Goal: Transaction & Acquisition: Purchase product/service

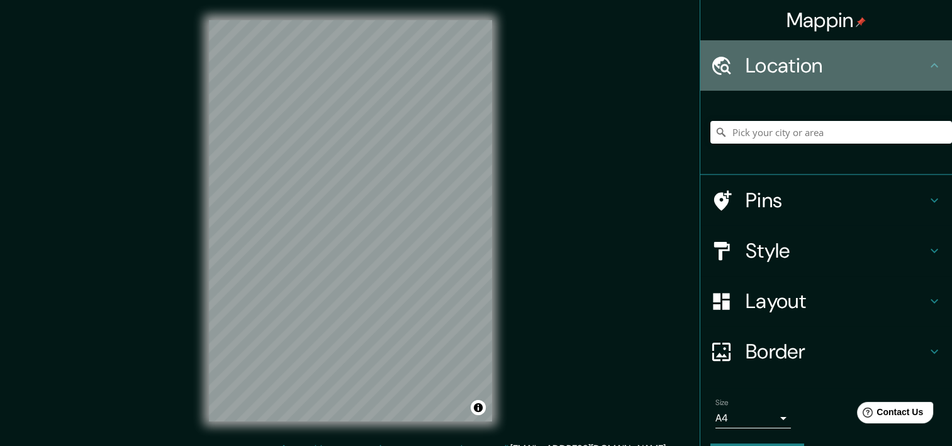
click at [838, 58] on h4 "Location" at bounding box center [836, 65] width 181 height 25
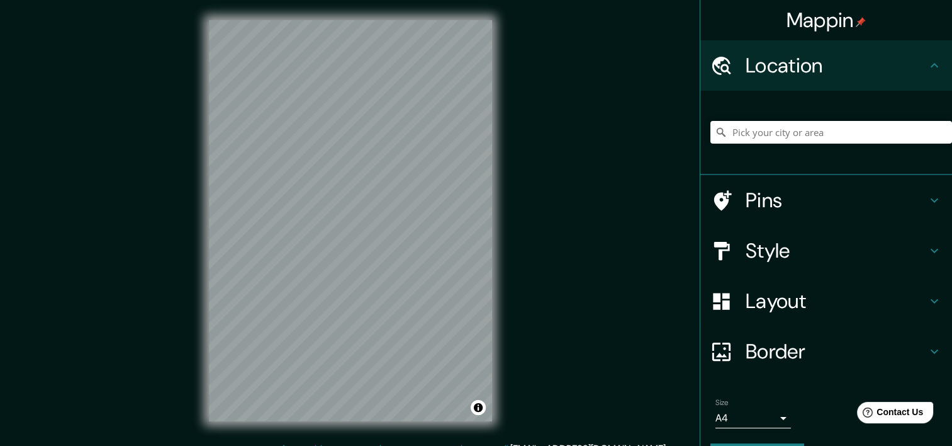
click at [835, 207] on h4 "Pins" at bounding box center [836, 200] width 181 height 25
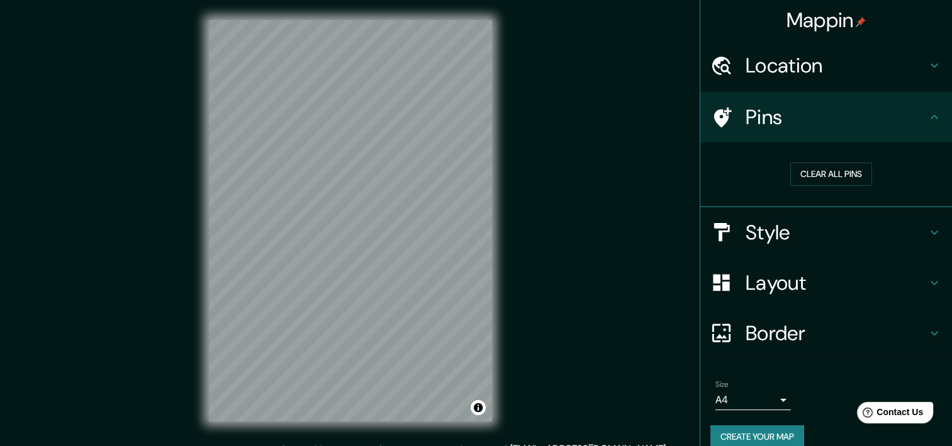
click at [796, 72] on h4 "Location" at bounding box center [836, 65] width 181 height 25
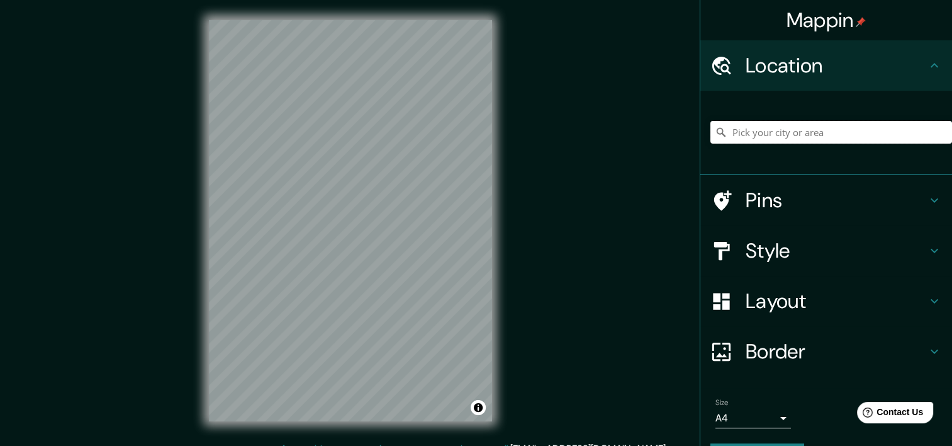
click at [810, 135] on input "Pick your city or area" at bounding box center [832, 132] width 242 height 23
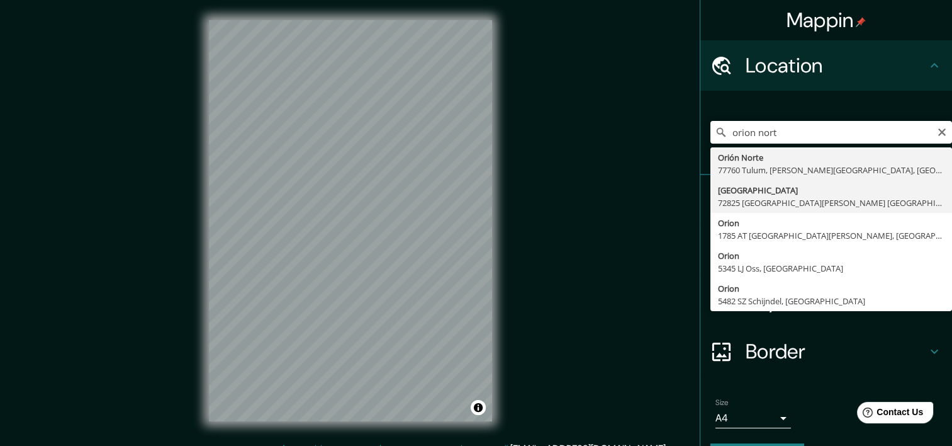
type input "[GEOGRAPHIC_DATA] [GEOGRAPHIC_DATA][PERSON_NAME] [GEOGRAPHIC_DATA], [GEOGRAPHIC…"
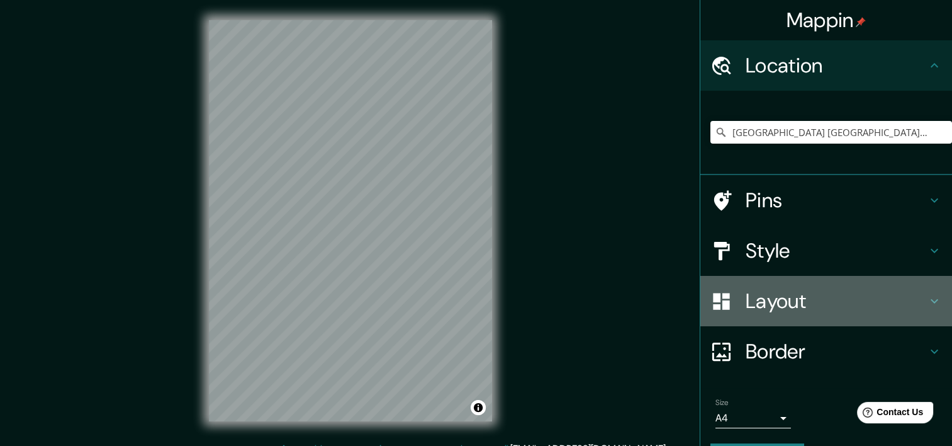
click at [759, 303] on h4 "Layout" at bounding box center [836, 300] width 181 height 25
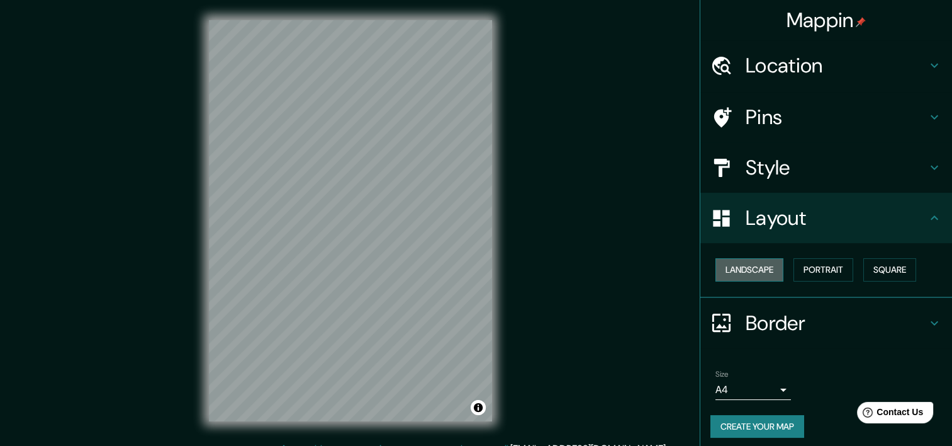
click at [747, 269] on button "Landscape" at bounding box center [750, 269] width 68 height 23
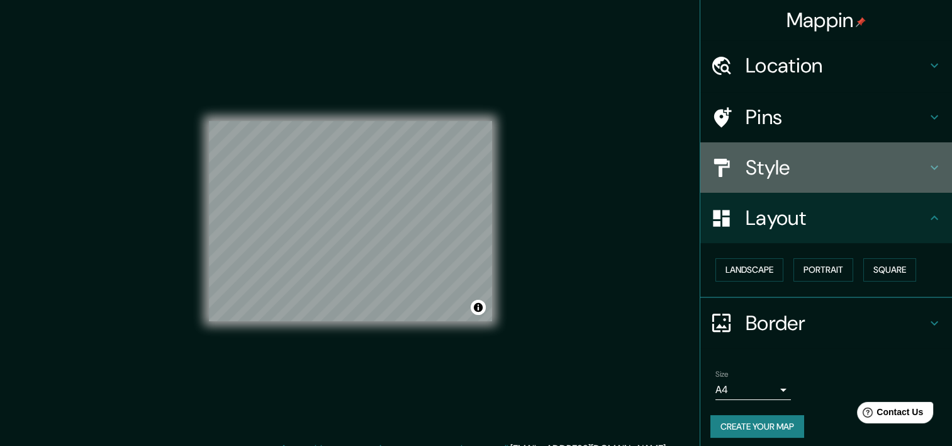
click at [762, 162] on h4 "Style" at bounding box center [836, 167] width 181 height 25
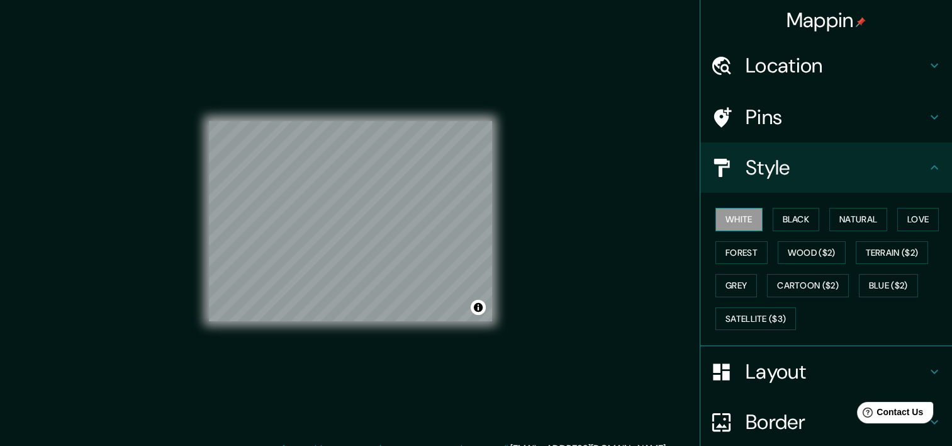
click at [738, 219] on button "White" at bounding box center [739, 219] width 47 height 23
click at [738, 248] on button "Forest" at bounding box center [742, 252] width 52 height 23
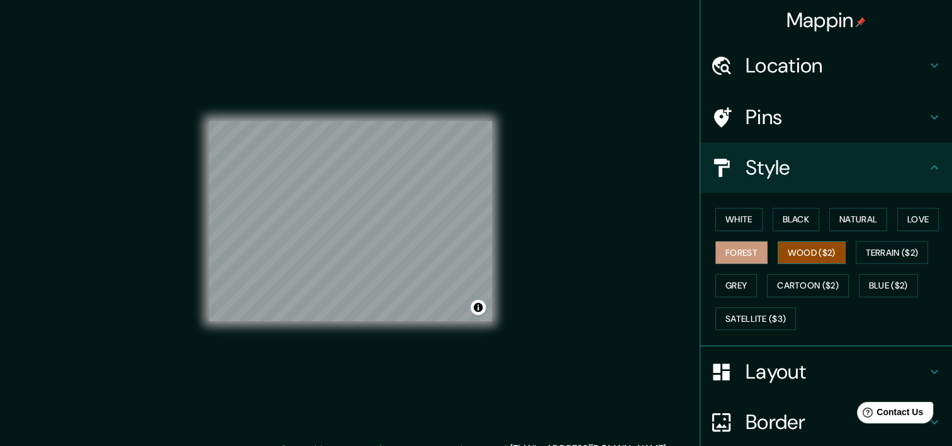
click at [786, 248] on button "Wood ($2)" at bounding box center [812, 252] width 68 height 23
click at [788, 222] on button "Black" at bounding box center [796, 219] width 47 height 23
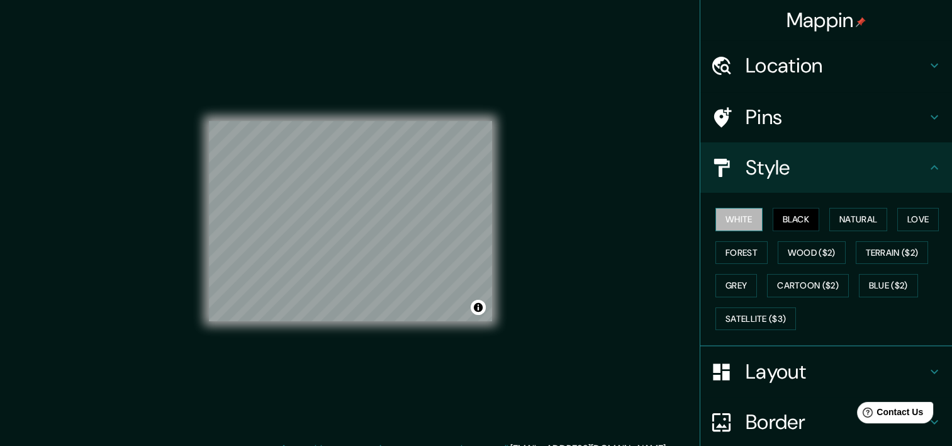
click at [735, 223] on button "White" at bounding box center [739, 219] width 47 height 23
click at [860, 223] on button "Natural" at bounding box center [859, 219] width 58 height 23
drag, startPoint x: 499, startPoint y: 275, endPoint x: 624, endPoint y: 196, distance: 148.5
click at [624, 196] on div "Mappin Location Calle Orión Norte, 72825 San Bernardino Tlaxcalancingo, Puebla,…" at bounding box center [476, 230] width 952 height 461
click at [931, 165] on icon at bounding box center [935, 167] width 8 height 4
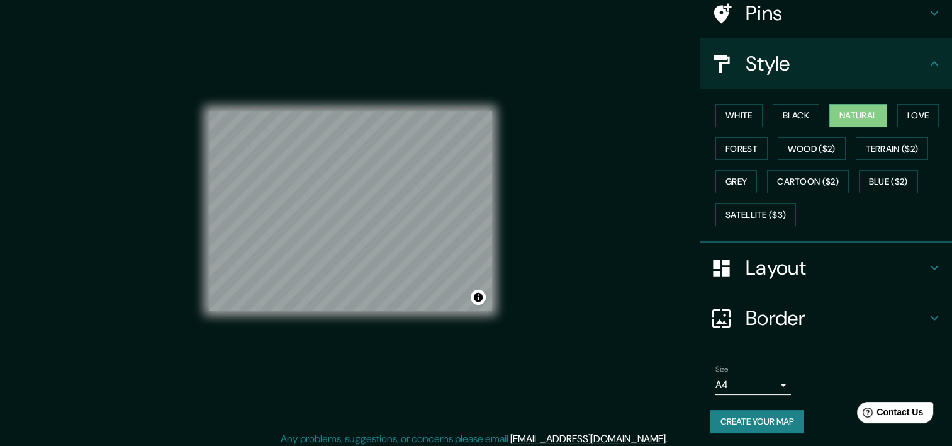
scroll to position [16, 0]
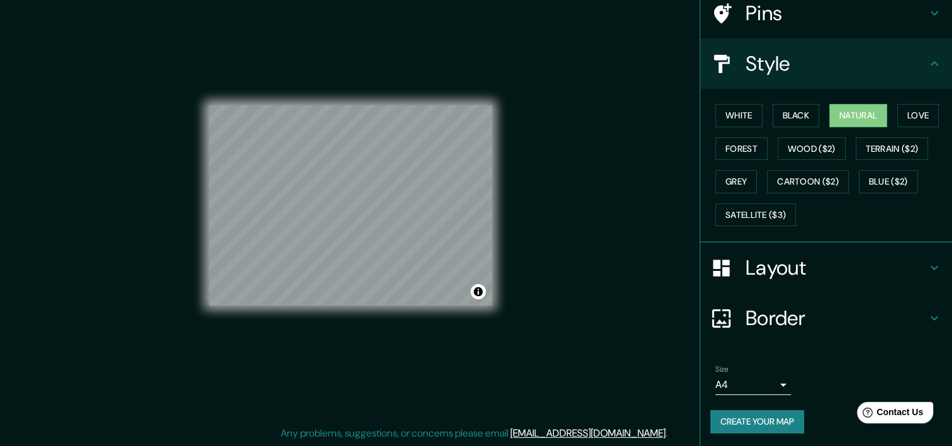
click at [744, 417] on button "Create your map" at bounding box center [758, 421] width 94 height 23
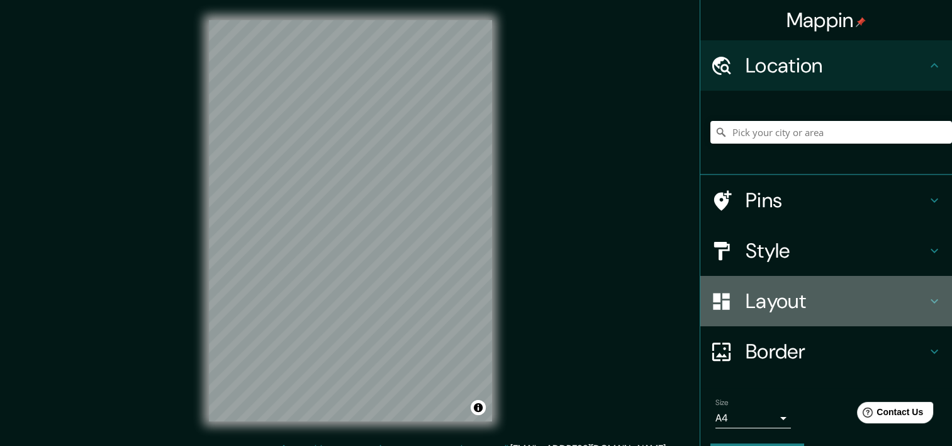
click at [770, 311] on h4 "Layout" at bounding box center [836, 300] width 181 height 25
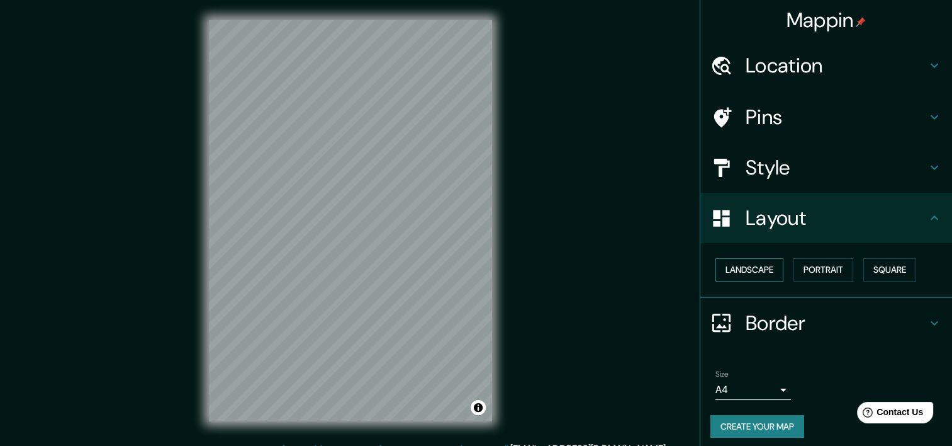
click at [753, 269] on button "Landscape" at bounding box center [750, 269] width 68 height 23
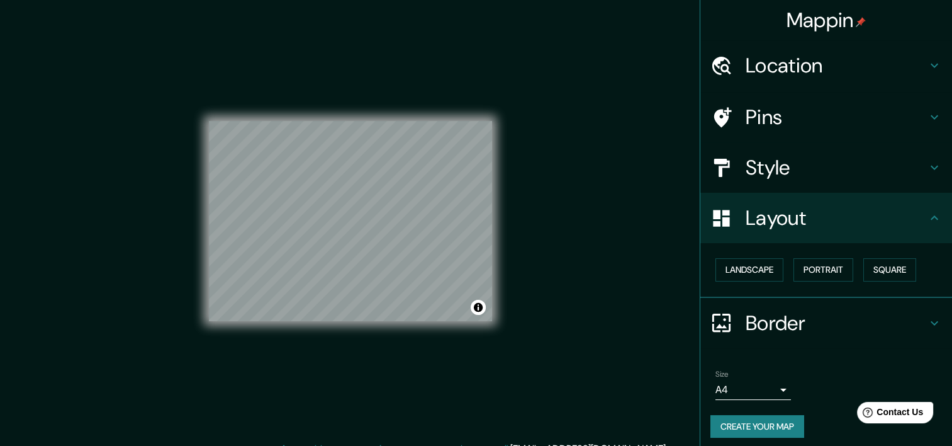
click at [798, 68] on h4 "Location" at bounding box center [836, 65] width 181 height 25
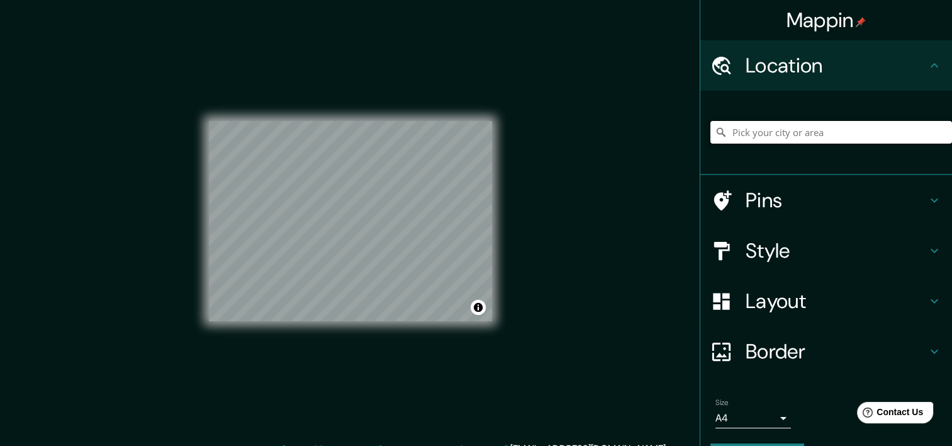
click at [775, 127] on input "Pick your city or area" at bounding box center [832, 132] width 242 height 23
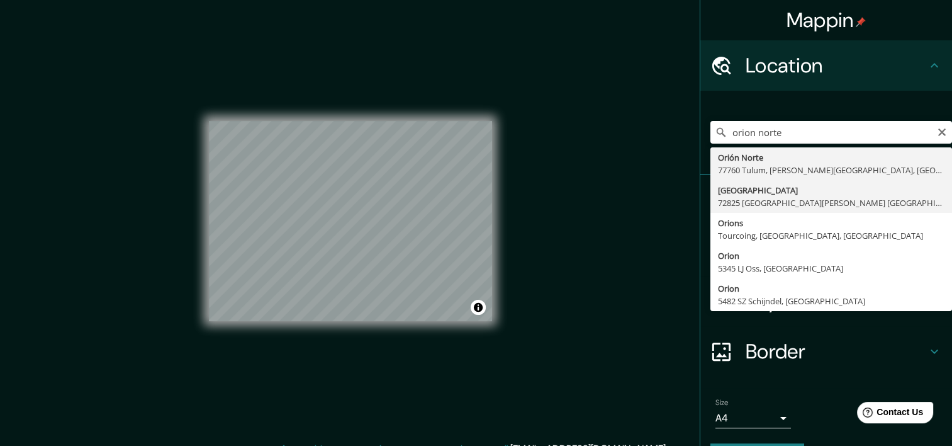
type input "[GEOGRAPHIC_DATA] [GEOGRAPHIC_DATA][PERSON_NAME] [GEOGRAPHIC_DATA], [GEOGRAPHIC…"
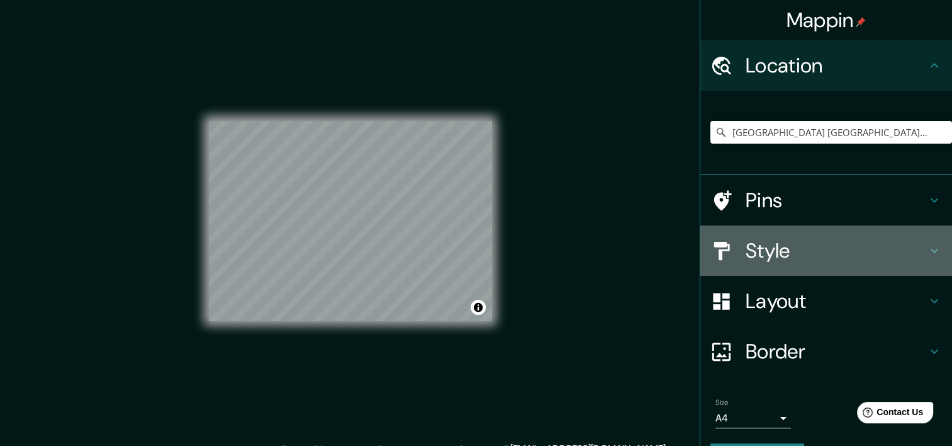
click at [786, 247] on h4 "Style" at bounding box center [836, 250] width 181 height 25
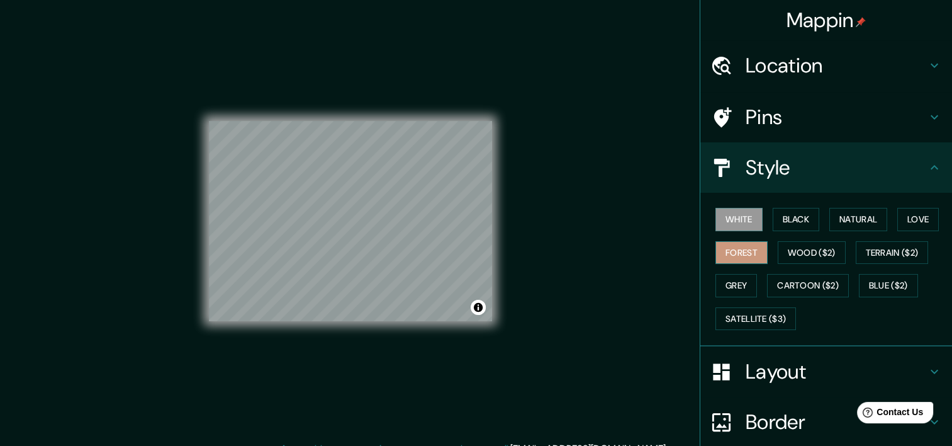
click at [740, 257] on button "Forest" at bounding box center [742, 252] width 52 height 23
click at [856, 226] on button "Natural" at bounding box center [859, 219] width 58 height 23
click at [743, 249] on button "Forest" at bounding box center [742, 252] width 52 height 23
click at [737, 279] on button "Grey" at bounding box center [737, 285] width 42 height 23
click at [743, 256] on button "Forest" at bounding box center [742, 252] width 52 height 23
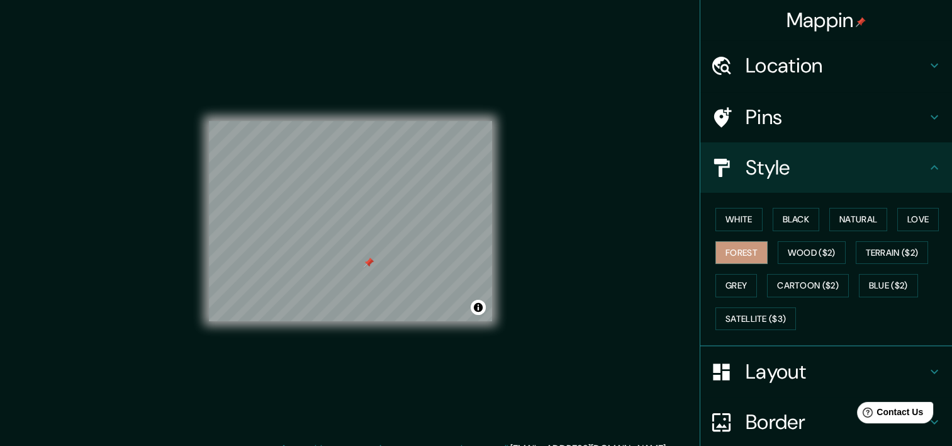
click at [367, 257] on div at bounding box center [369, 262] width 10 height 10
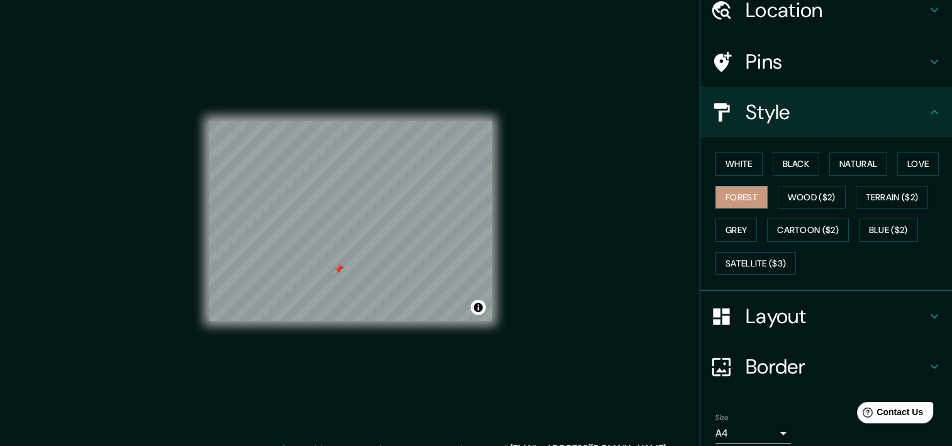
scroll to position [104, 0]
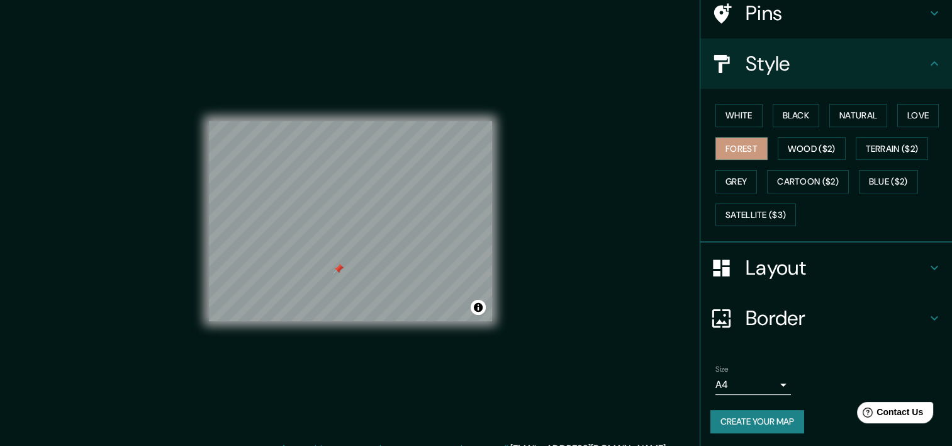
click at [745, 422] on button "Create your map" at bounding box center [758, 421] width 94 height 23
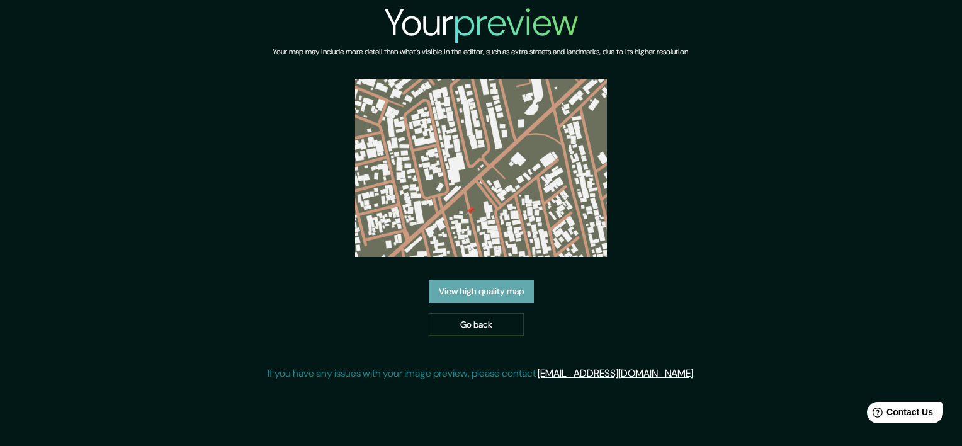
click at [501, 295] on link "View high quality map" at bounding box center [481, 290] width 105 height 23
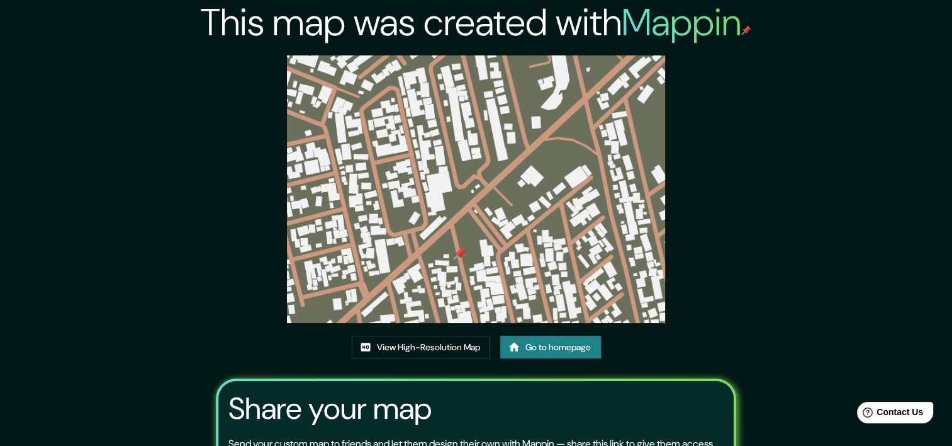
click at [459, 254] on img at bounding box center [476, 189] width 378 height 268
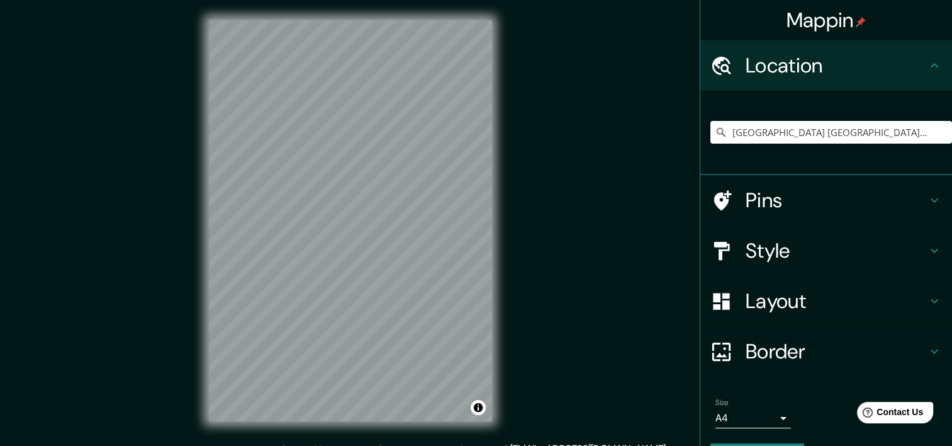
click at [762, 217] on div "Pins" at bounding box center [827, 200] width 252 height 50
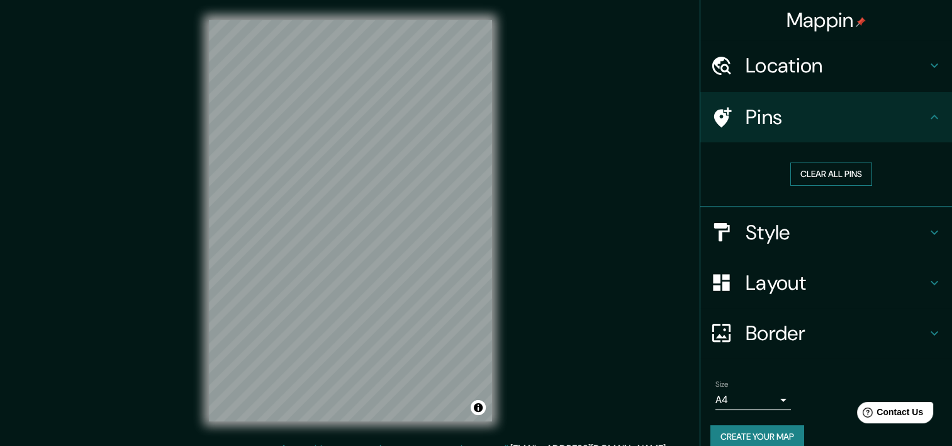
click at [814, 175] on button "Clear all pins" at bounding box center [832, 173] width 82 height 23
click at [814, 71] on h4 "Location" at bounding box center [836, 65] width 181 height 25
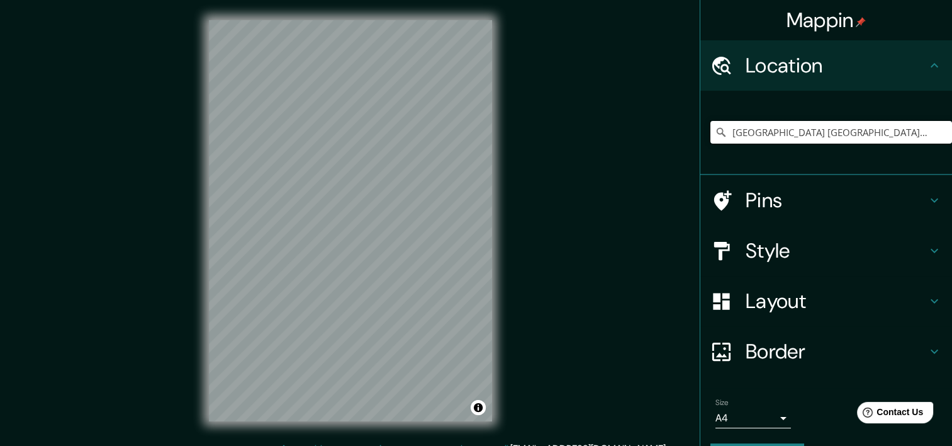
click at [847, 132] on input "[GEOGRAPHIC_DATA] [GEOGRAPHIC_DATA][PERSON_NAME] [GEOGRAPHIC_DATA], [GEOGRAPHIC…" at bounding box center [832, 132] width 242 height 23
click at [930, 130] on input "[GEOGRAPHIC_DATA] [GEOGRAPHIC_DATA][PERSON_NAME] [GEOGRAPHIC_DATA], [GEOGRAPHIC…" at bounding box center [832, 132] width 242 height 23
drag, startPoint x: 911, startPoint y: 135, endPoint x: 712, endPoint y: 147, distance: 199.2
click at [712, 147] on div "[GEOGRAPHIC_DATA] [GEOGRAPHIC_DATA][PERSON_NAME] [GEOGRAPHIC_DATA], [GEOGRAPHIC…" at bounding box center [832, 132] width 242 height 63
type input "laxcalancingo, [GEOGRAPHIC_DATA], [GEOGRAPHIC_DATA]"
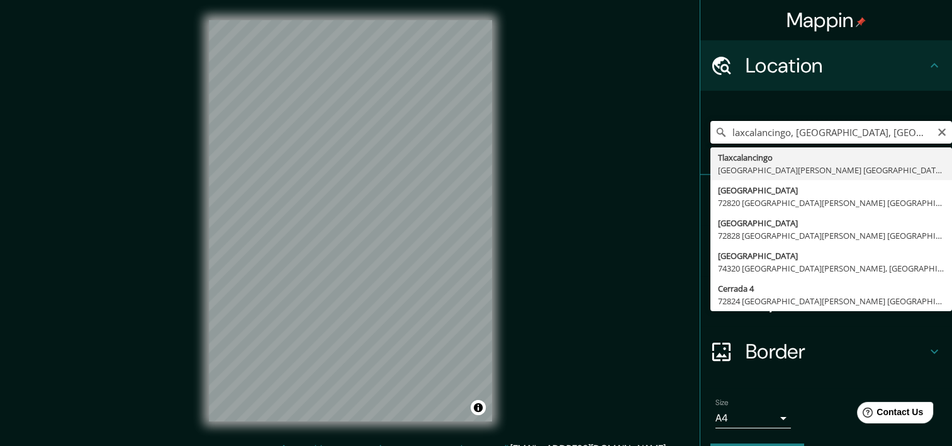
drag, startPoint x: 881, startPoint y: 130, endPoint x: 698, endPoint y: 147, distance: 184.0
click at [701, 147] on div "laxcalancingo, [GEOGRAPHIC_DATA], [GEOGRAPHIC_DATA] [GEOGRAPHIC_DATA] [GEOGRAPH…" at bounding box center [827, 133] width 252 height 84
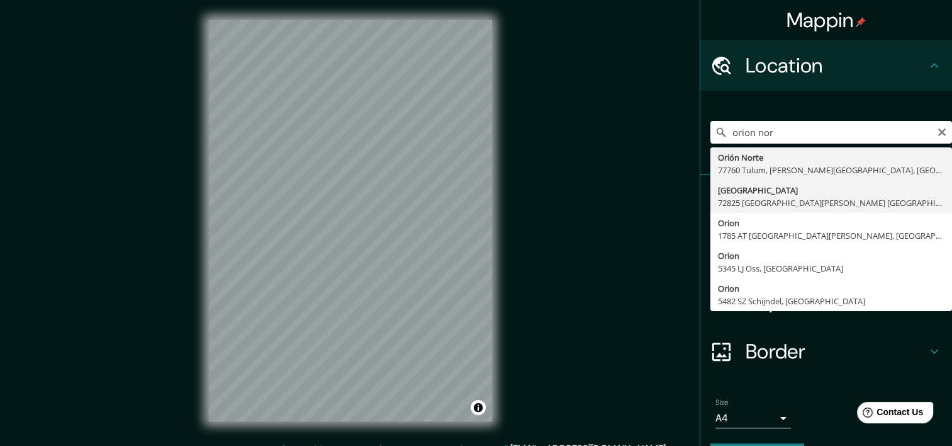
type input "[GEOGRAPHIC_DATA] [GEOGRAPHIC_DATA][PERSON_NAME] [GEOGRAPHIC_DATA], [GEOGRAPHIC…"
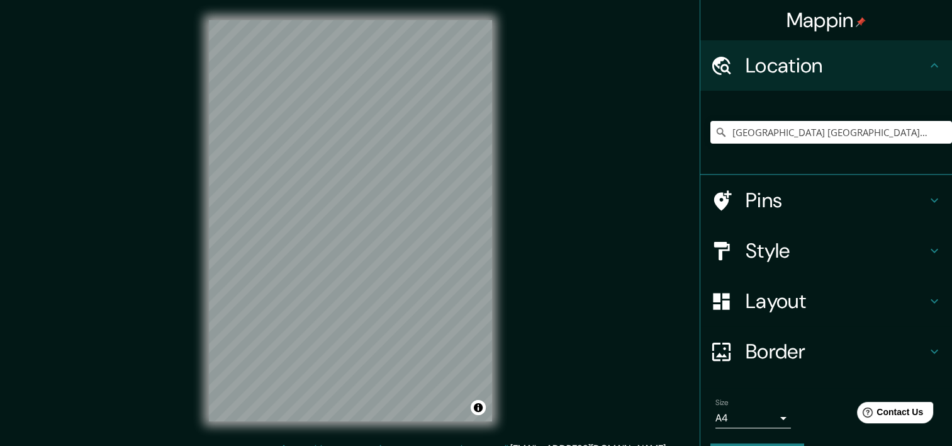
click at [808, 295] on h4 "Layout" at bounding box center [836, 300] width 181 height 25
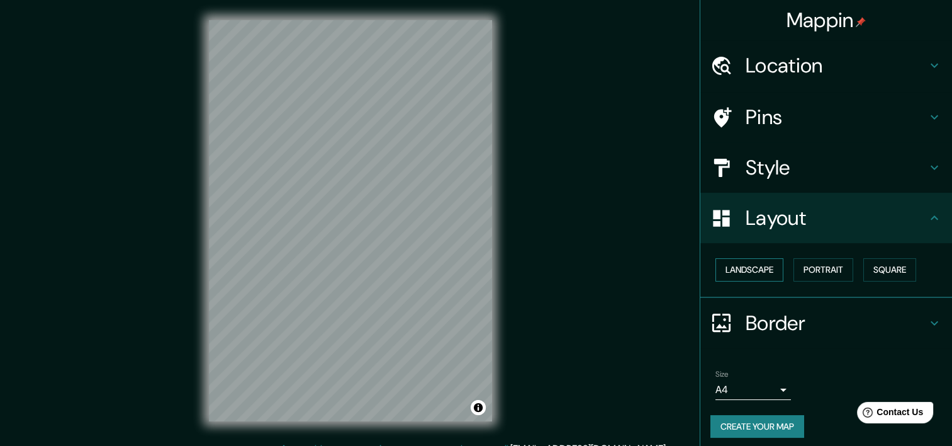
click at [752, 274] on button "Landscape" at bounding box center [750, 269] width 68 height 23
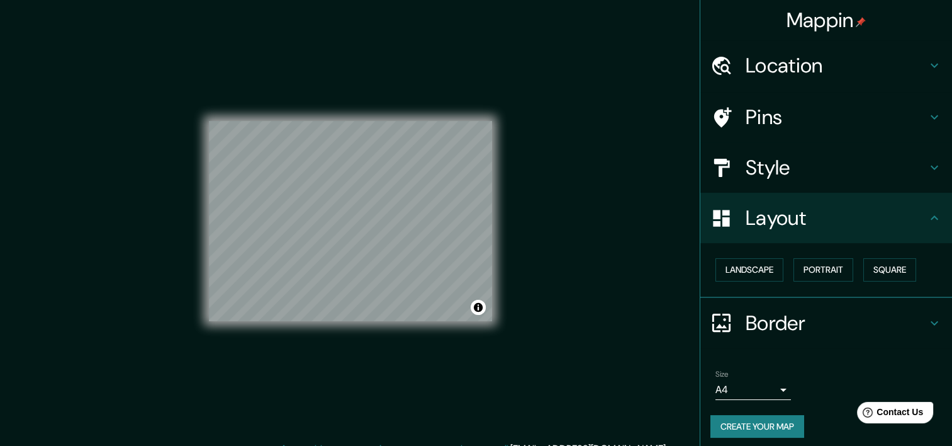
click at [783, 169] on h4 "Style" at bounding box center [836, 167] width 181 height 25
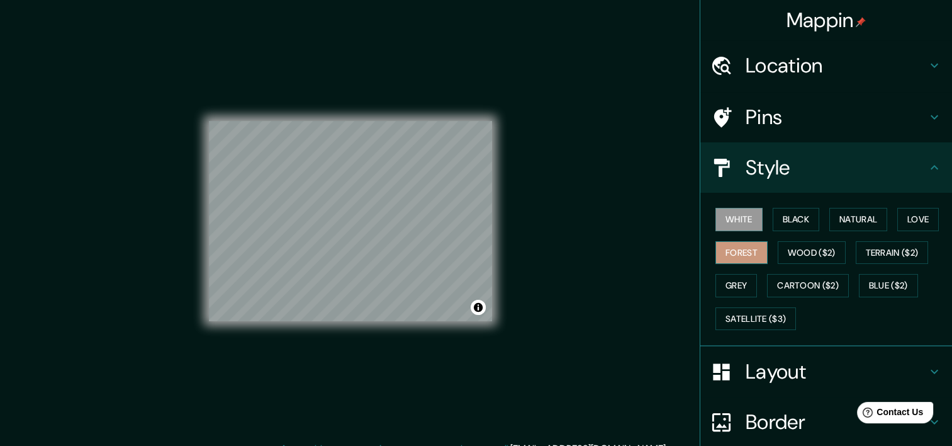
click at [735, 249] on button "Forest" at bounding box center [742, 252] width 52 height 23
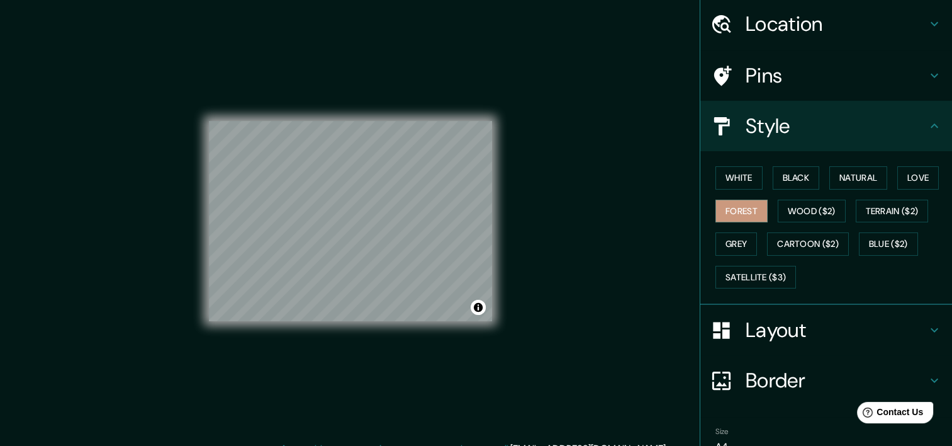
scroll to position [104, 0]
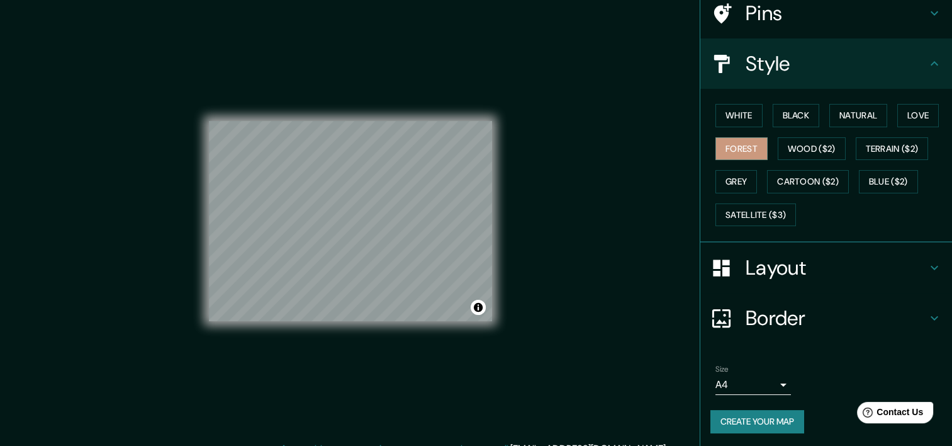
click at [755, 417] on button "Create your map" at bounding box center [758, 421] width 94 height 23
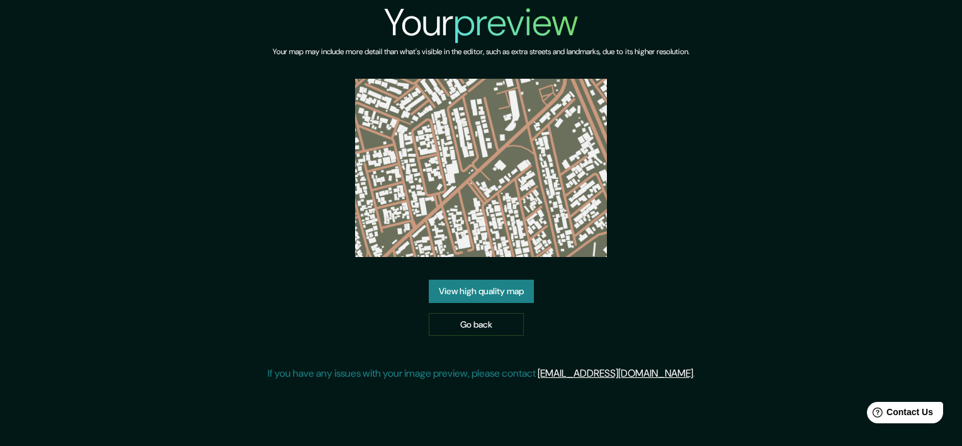
click at [511, 286] on link "View high quality map" at bounding box center [481, 290] width 105 height 23
